Goal: Navigation & Orientation: Understand site structure

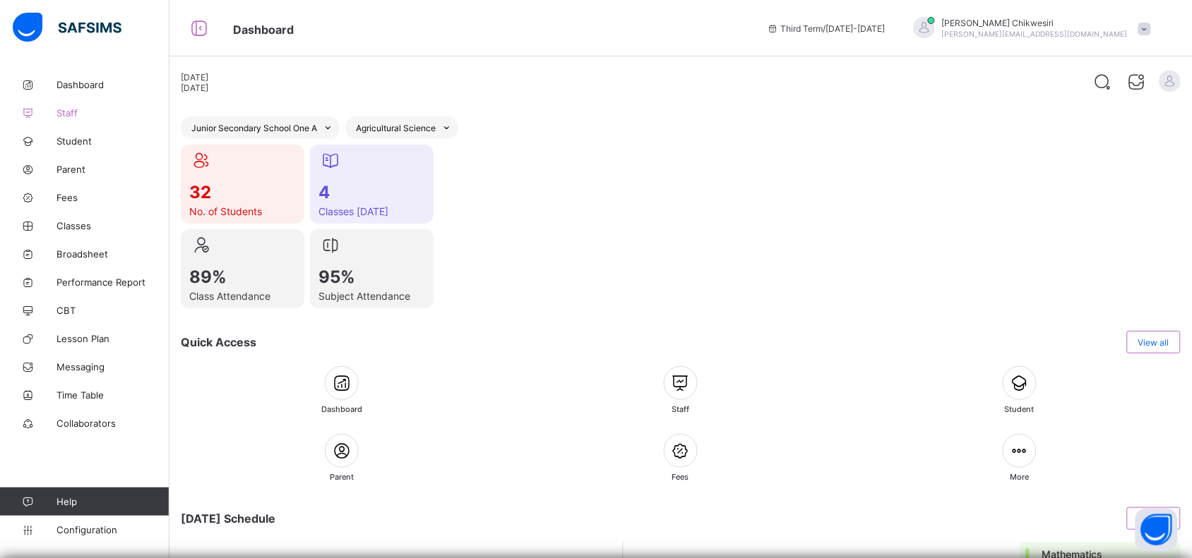
drag, startPoint x: 0, startPoint y: 0, endPoint x: 76, endPoint y: 104, distance: 129.3
click at [76, 104] on link "Staff" at bounding box center [84, 113] width 169 height 28
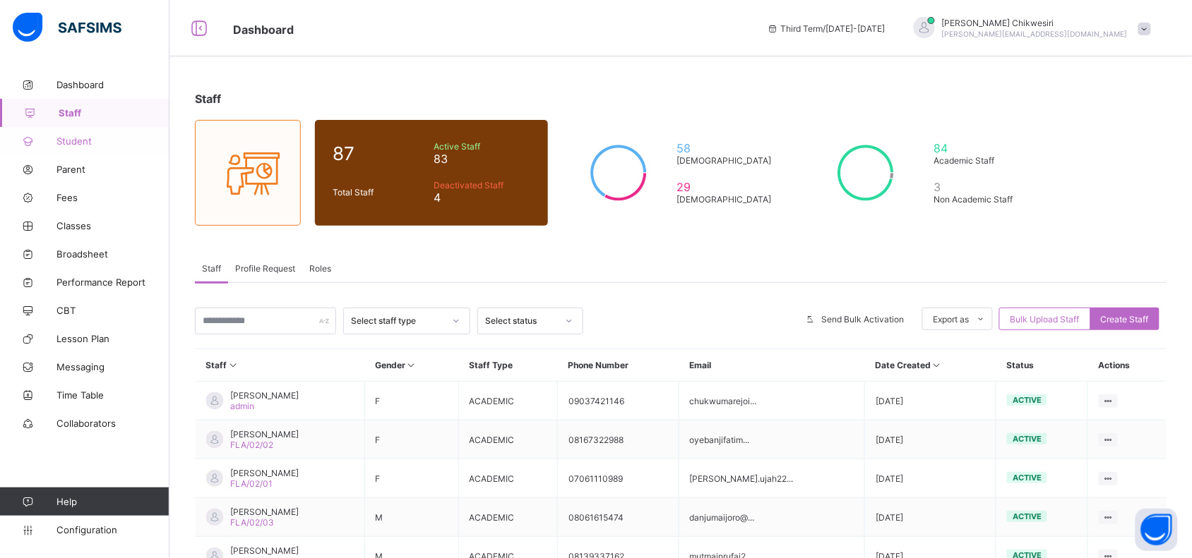
click at [76, 148] on link "Student" at bounding box center [84, 141] width 169 height 28
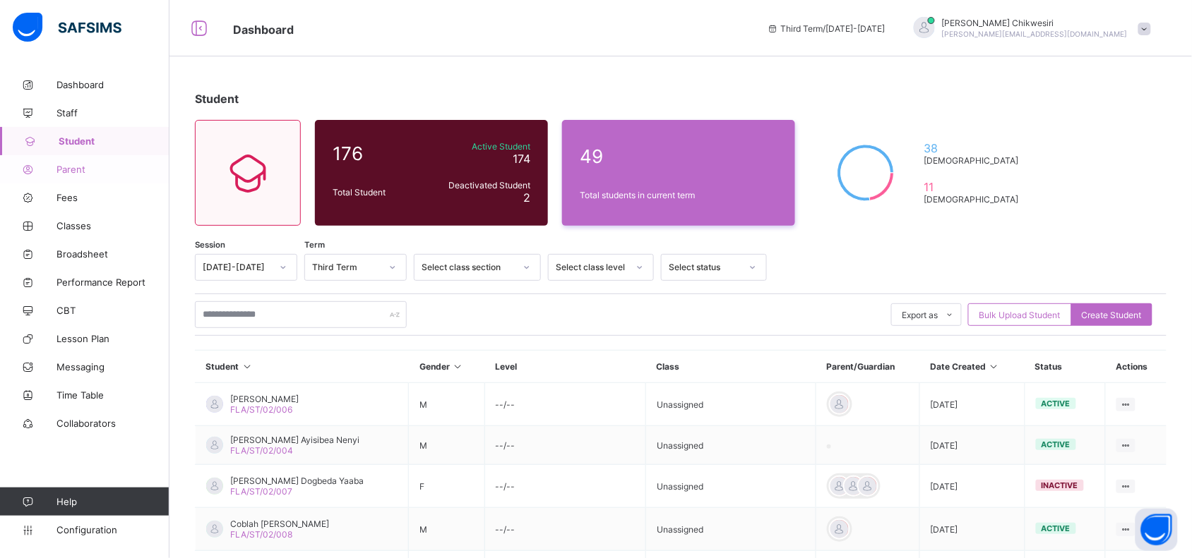
click at [76, 170] on span "Parent" at bounding box center [112, 169] width 113 height 11
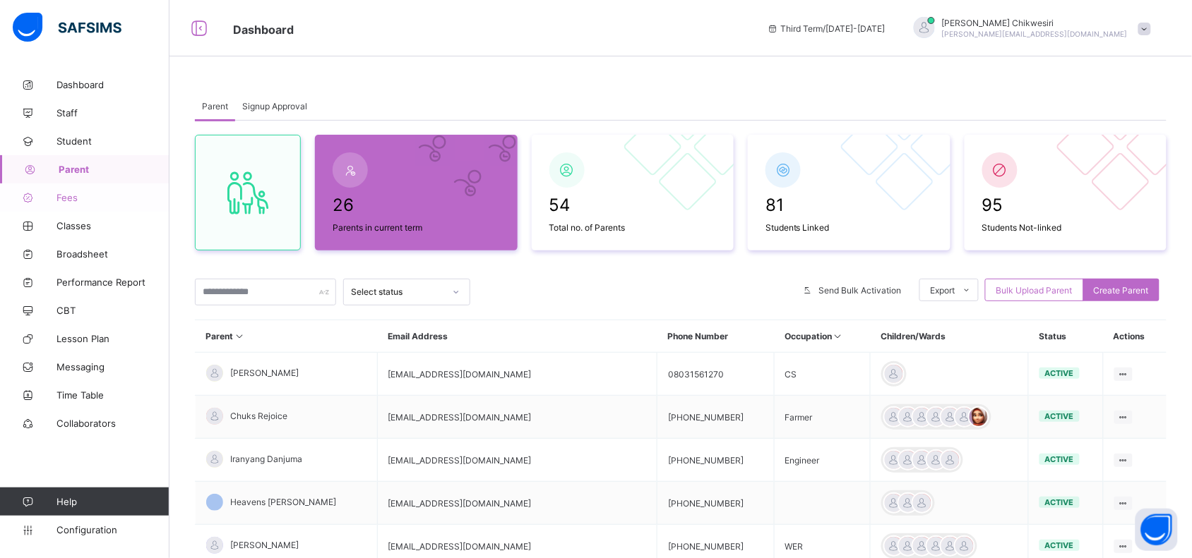
click at [76, 198] on span "Fees" at bounding box center [112, 197] width 113 height 11
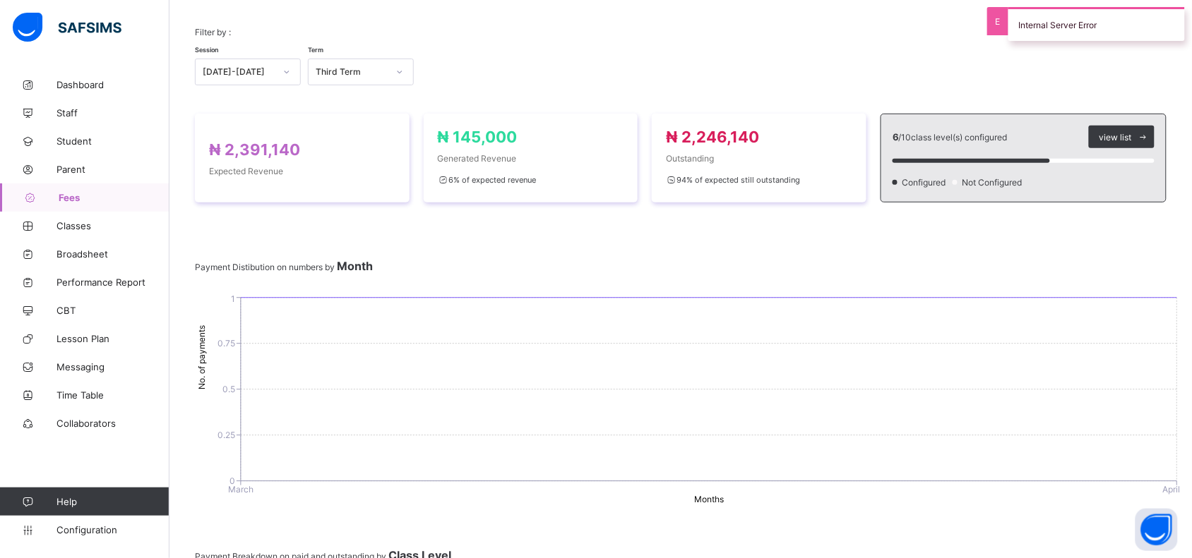
scroll to position [135, 0]
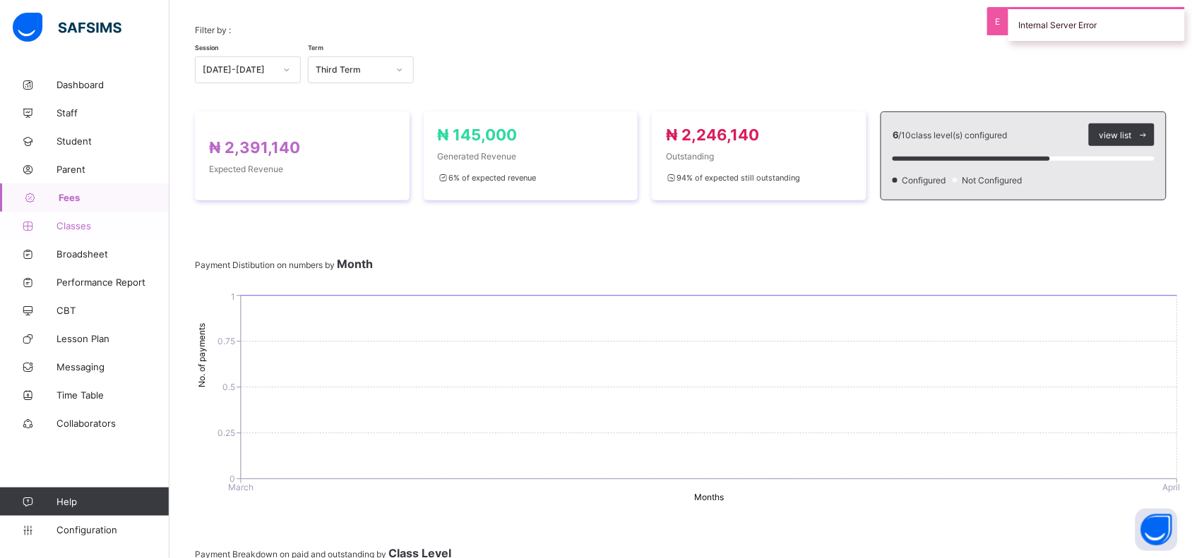
click at [89, 220] on span "Classes" at bounding box center [112, 225] width 113 height 11
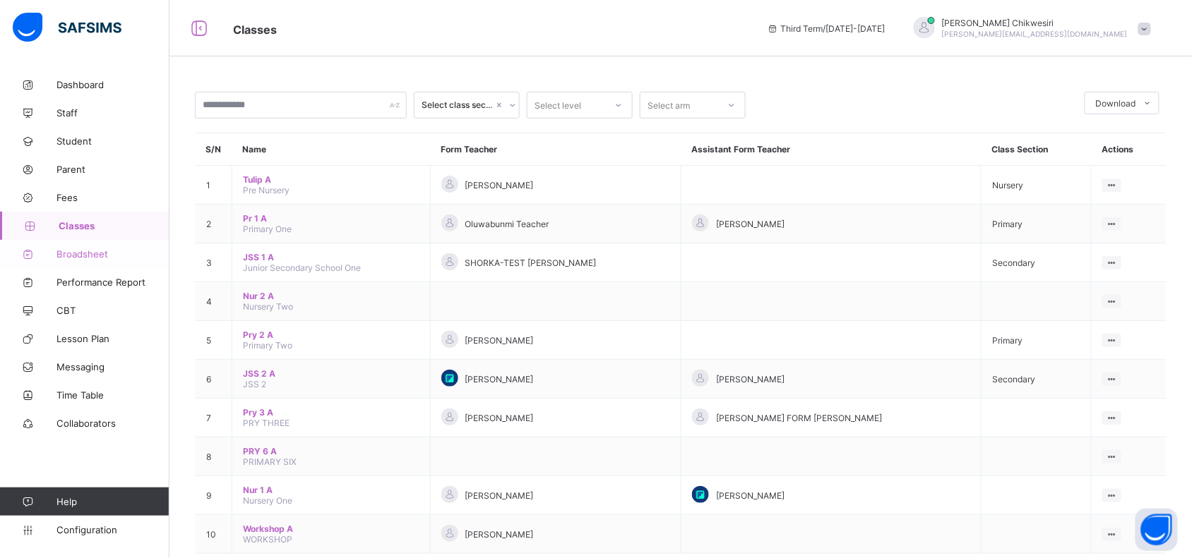
click at [89, 251] on span "Broadsheet" at bounding box center [112, 253] width 113 height 11
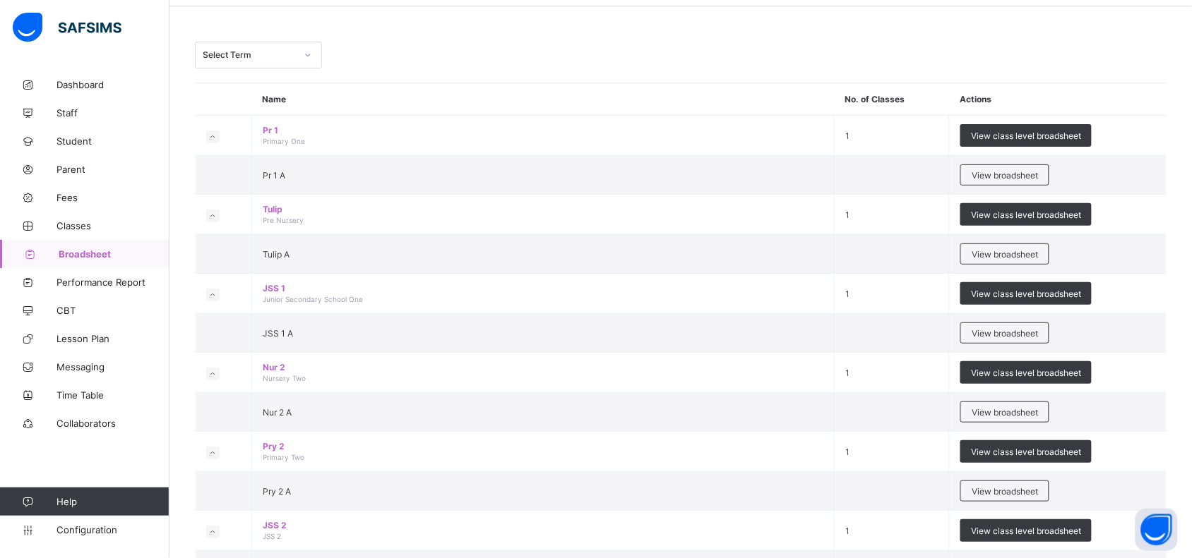
scroll to position [54, 0]
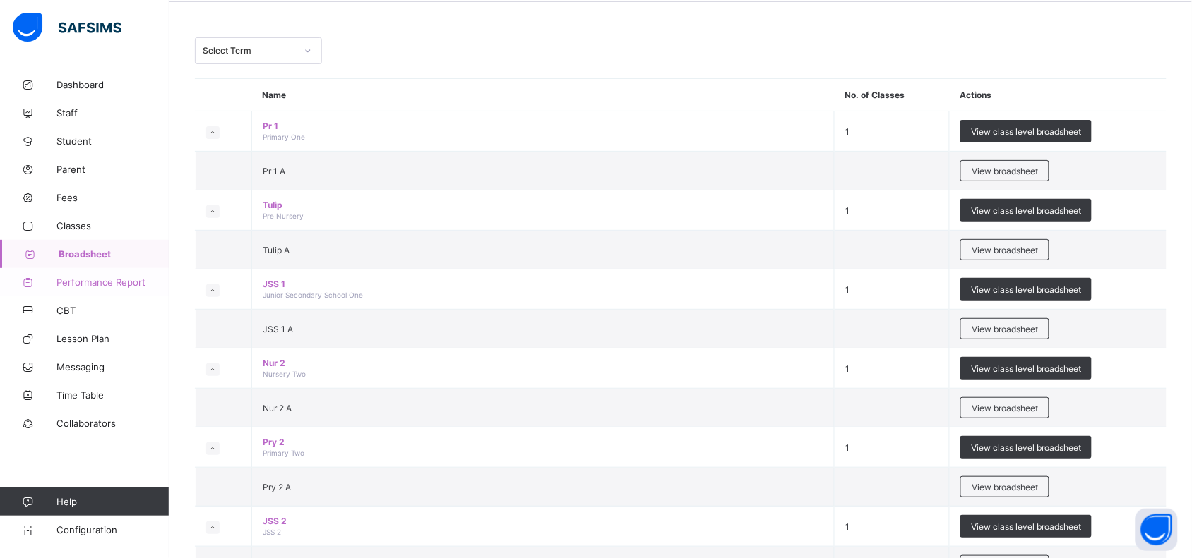
click at [71, 275] on link "Performance Report" at bounding box center [84, 282] width 169 height 28
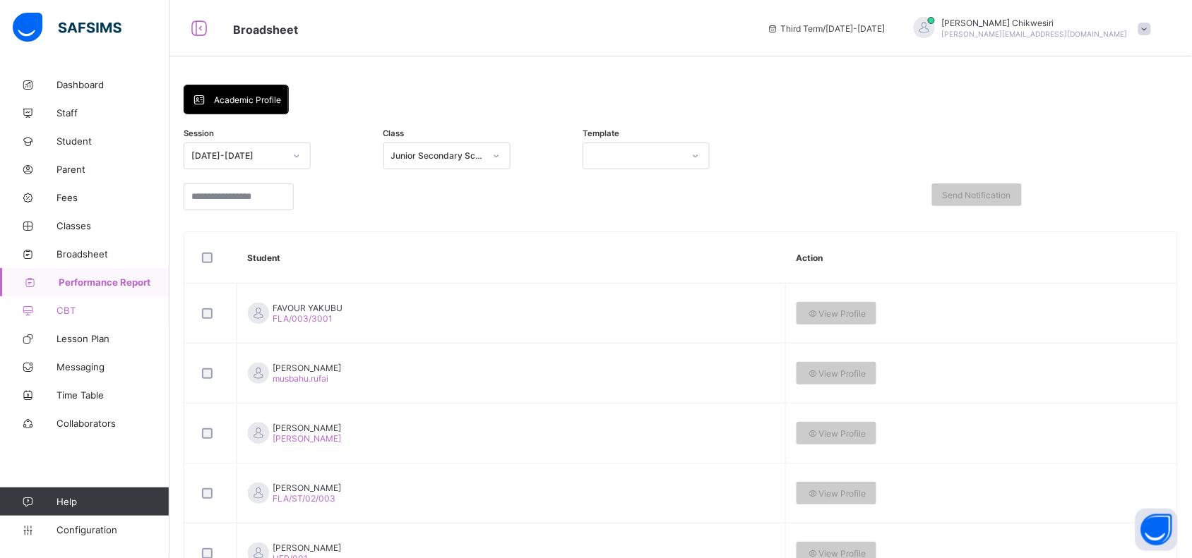
click at [65, 307] on span "CBT" at bounding box center [112, 310] width 113 height 11
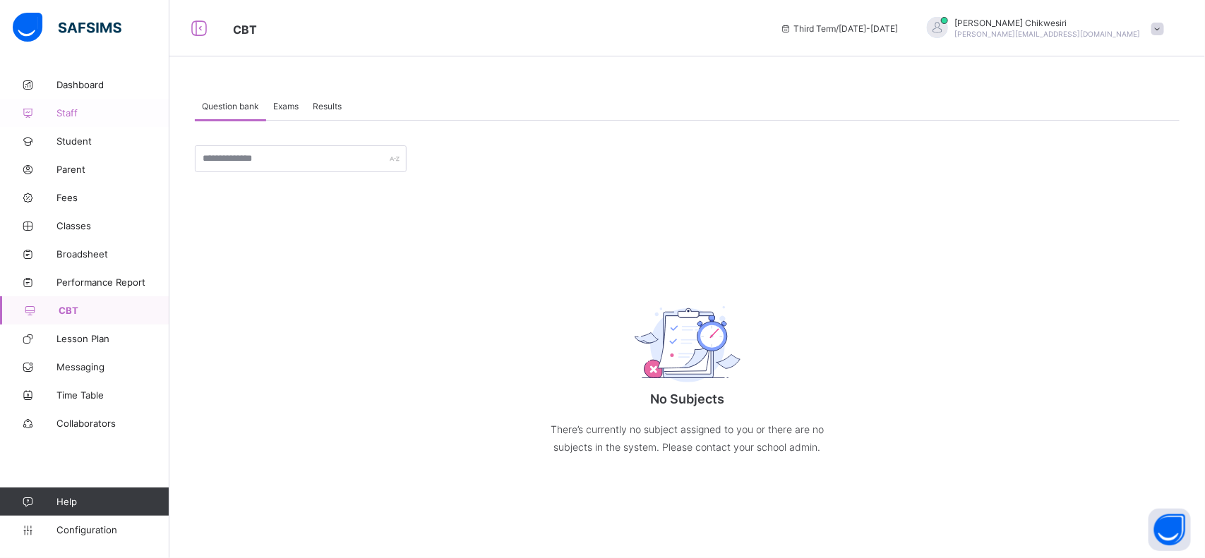
click at [51, 111] on icon at bounding box center [28, 113] width 56 height 11
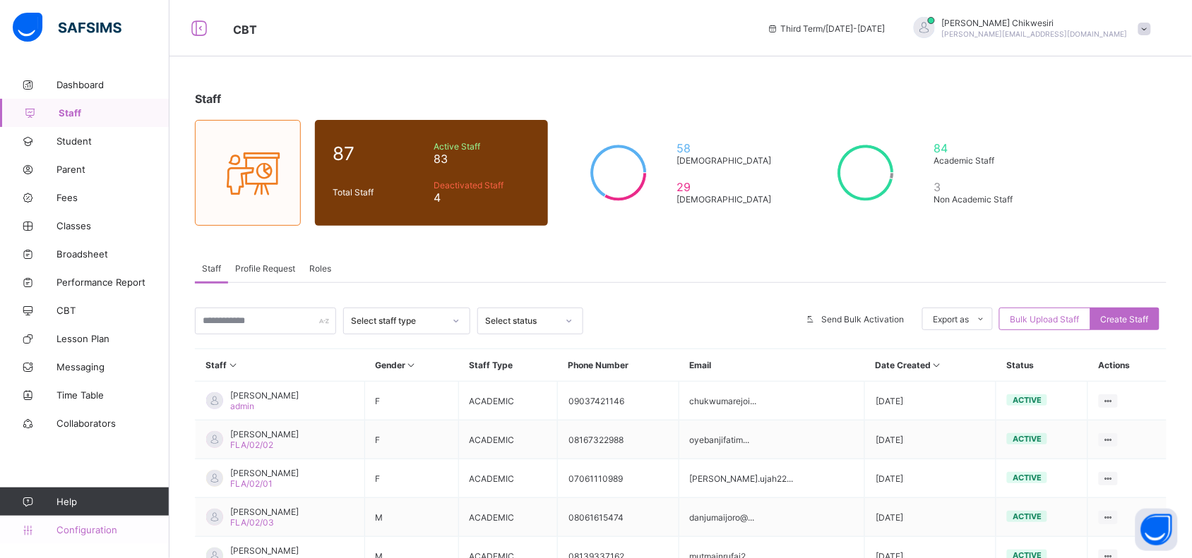
click at [78, 524] on span "Configuration" at bounding box center [112, 529] width 112 height 11
